Goal: Check status

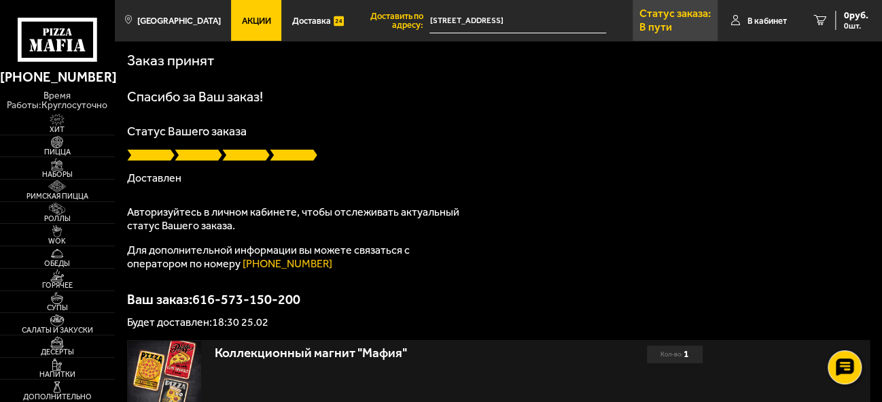
click at [669, 24] on p "В пути" at bounding box center [655, 27] width 33 height 11
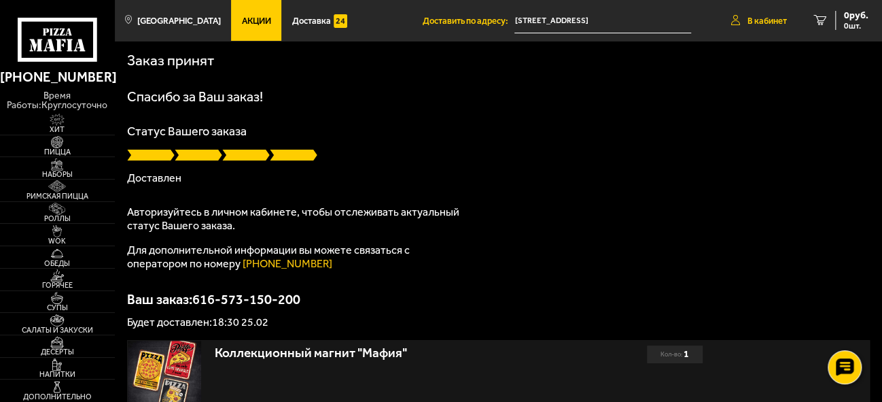
click at [750, 25] on span "В кабинет" at bounding box center [766, 20] width 39 height 9
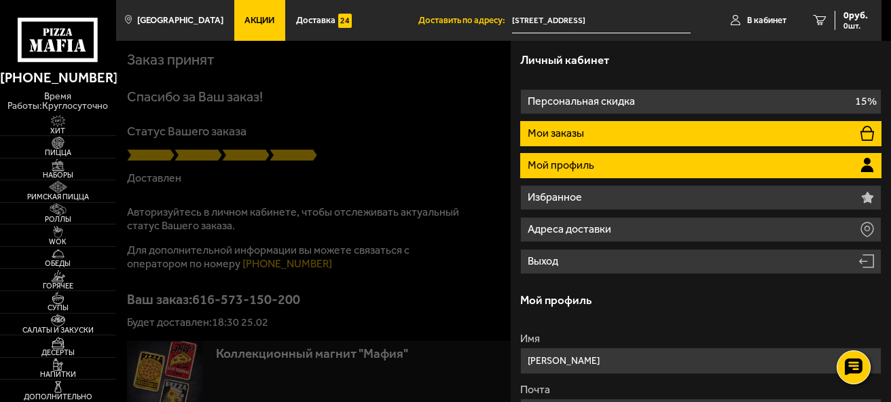
click at [788, 130] on li "Мои заказы" at bounding box center [701, 133] width 362 height 25
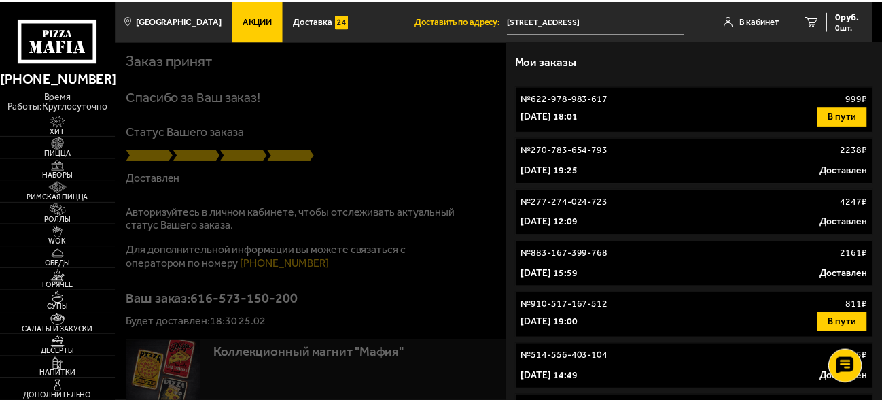
scroll to position [251, 0]
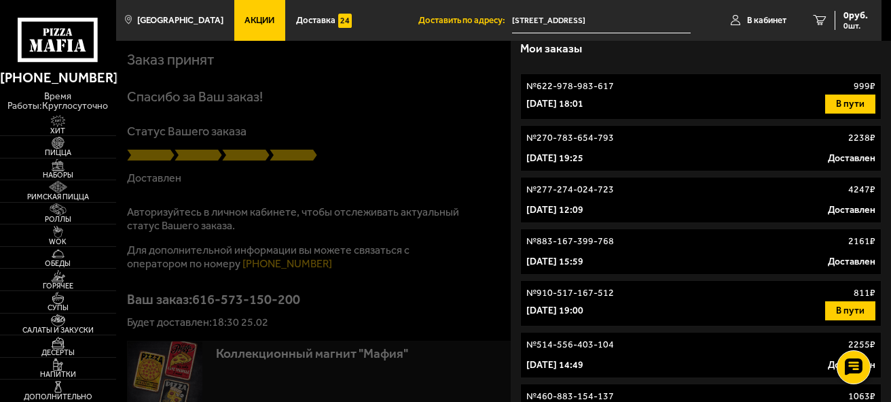
click at [737, 103] on div "[DATE] 18:01 В пути" at bounding box center [702, 103] width 350 height 19
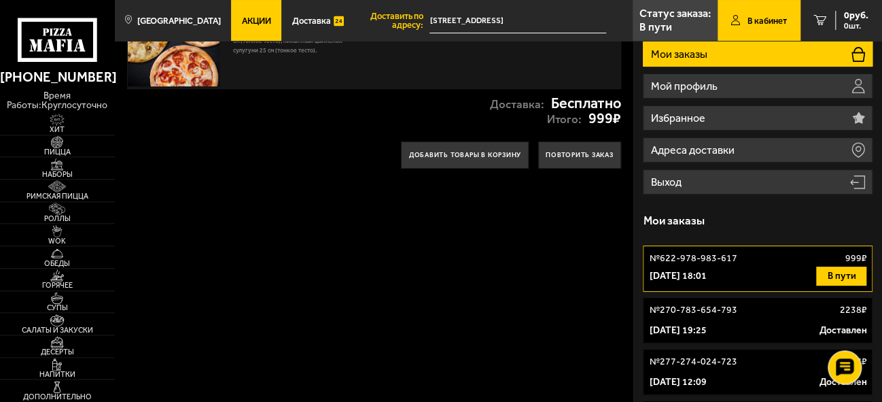
scroll to position [90, 0]
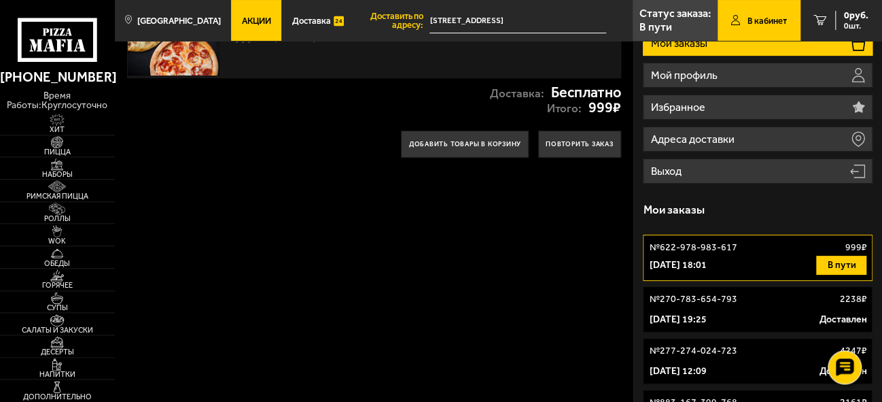
click at [847, 268] on button "В пути" at bounding box center [841, 264] width 50 height 19
click at [706, 261] on p "[DATE] 18:01" at bounding box center [677, 265] width 57 height 14
